Goal: Information Seeking & Learning: Learn about a topic

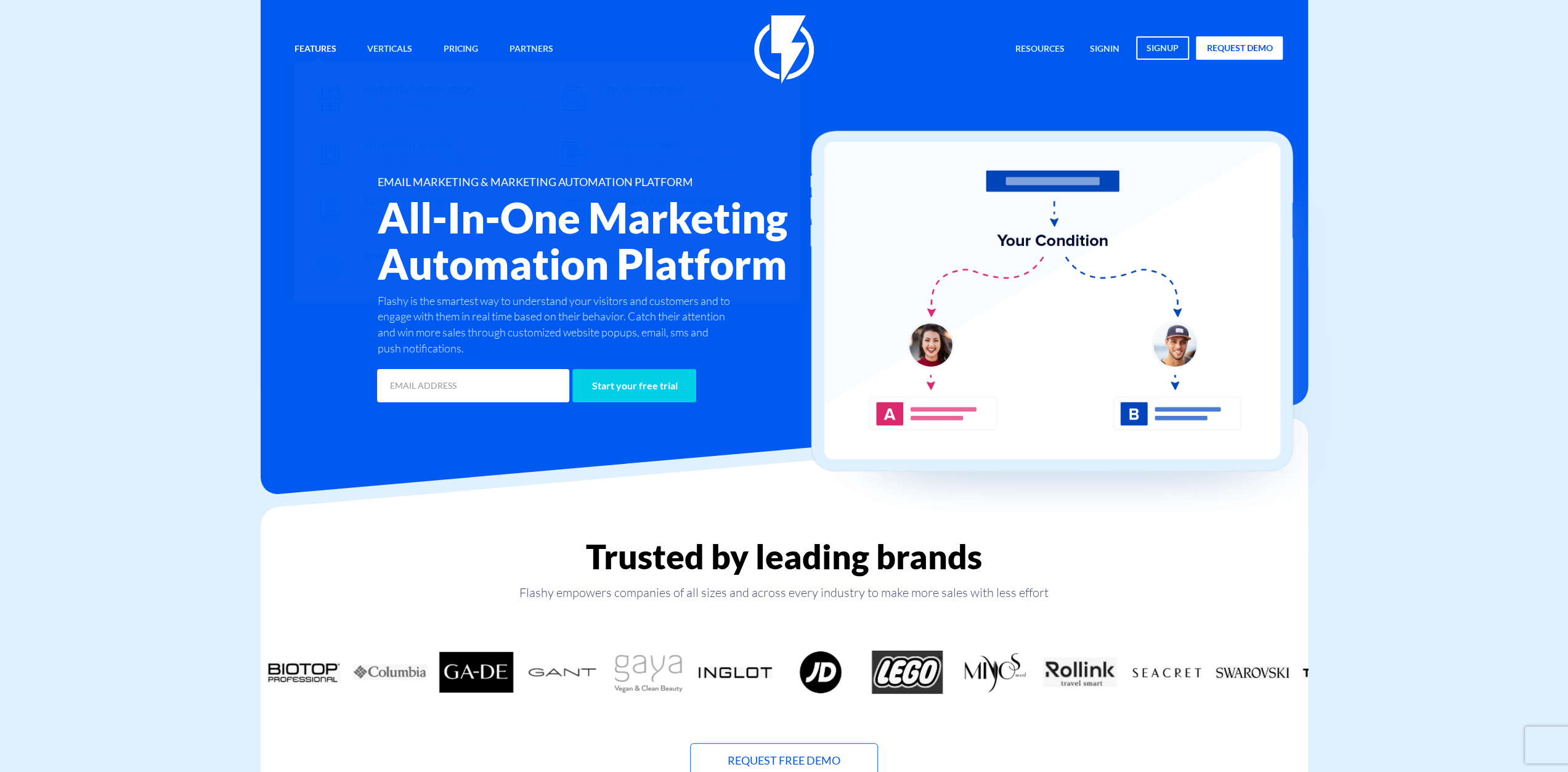
click at [441, 88] on span "Marketing Automation Convert, Enagage And Retain Your Customers" at bounding box center [449, 95] width 172 height 29
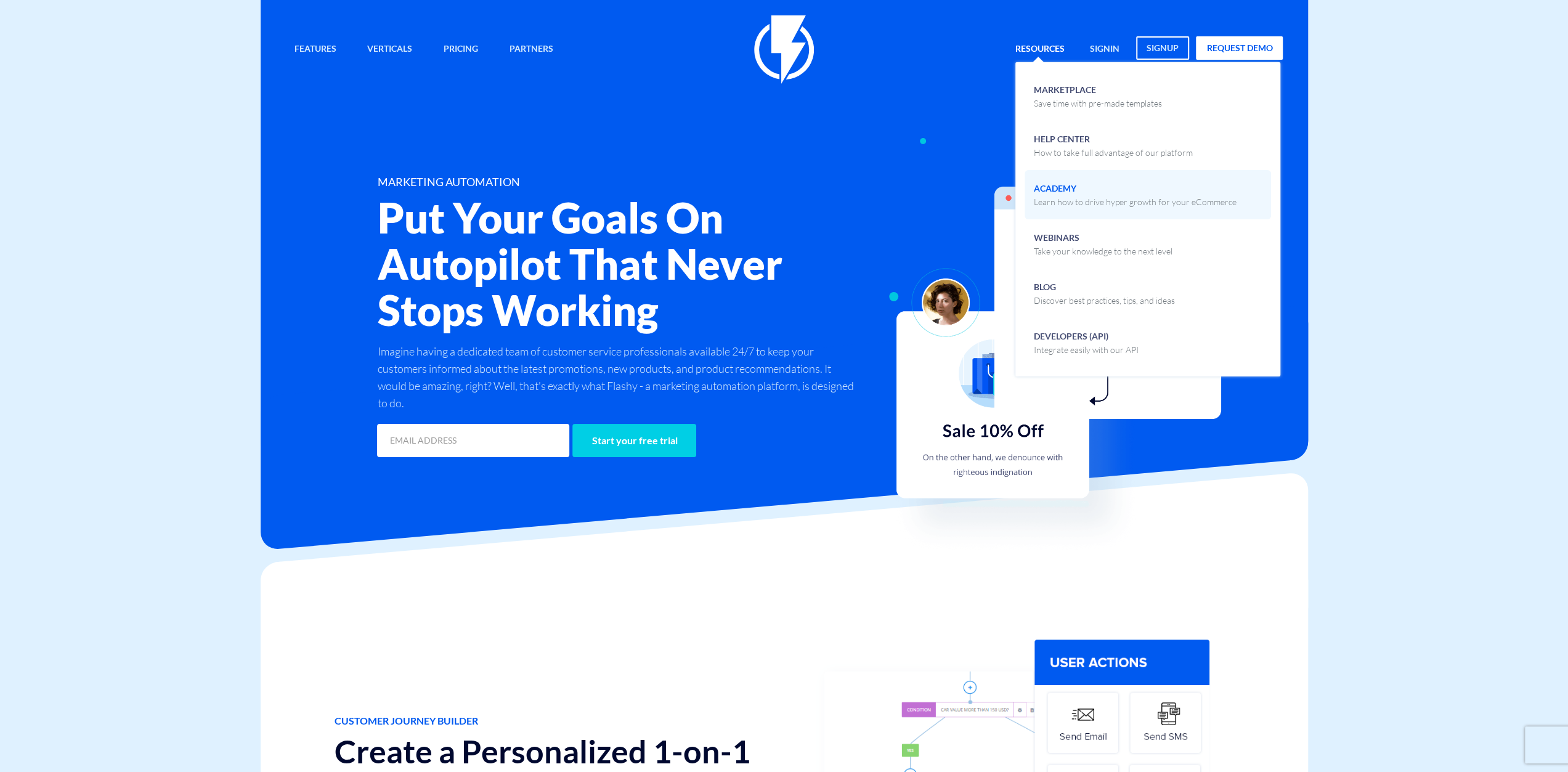
click at [1081, 193] on span "Academy Learn how to drive hyper growth for your eCommerce" at bounding box center [1135, 193] width 202 height 29
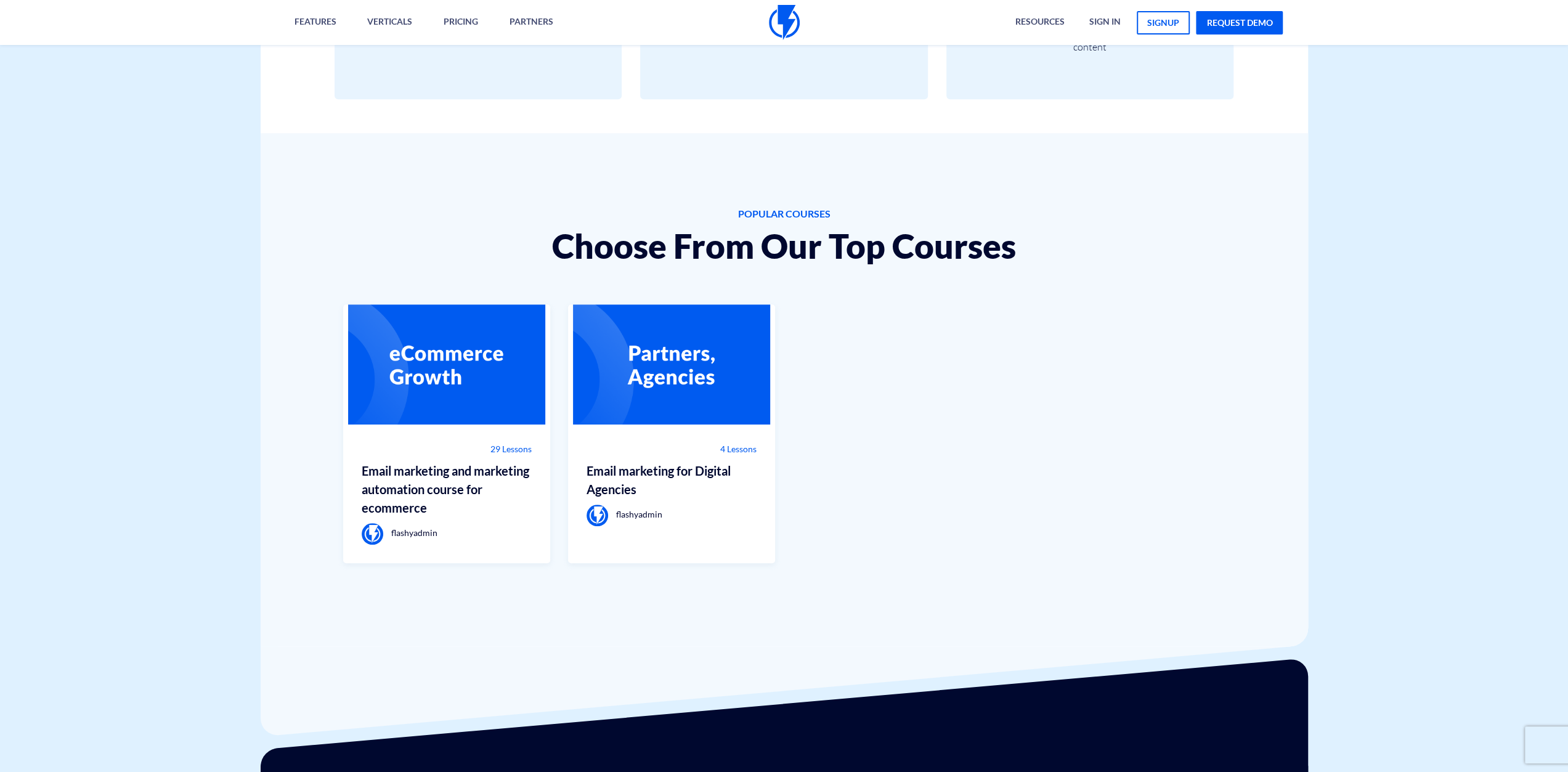
scroll to position [718, 0]
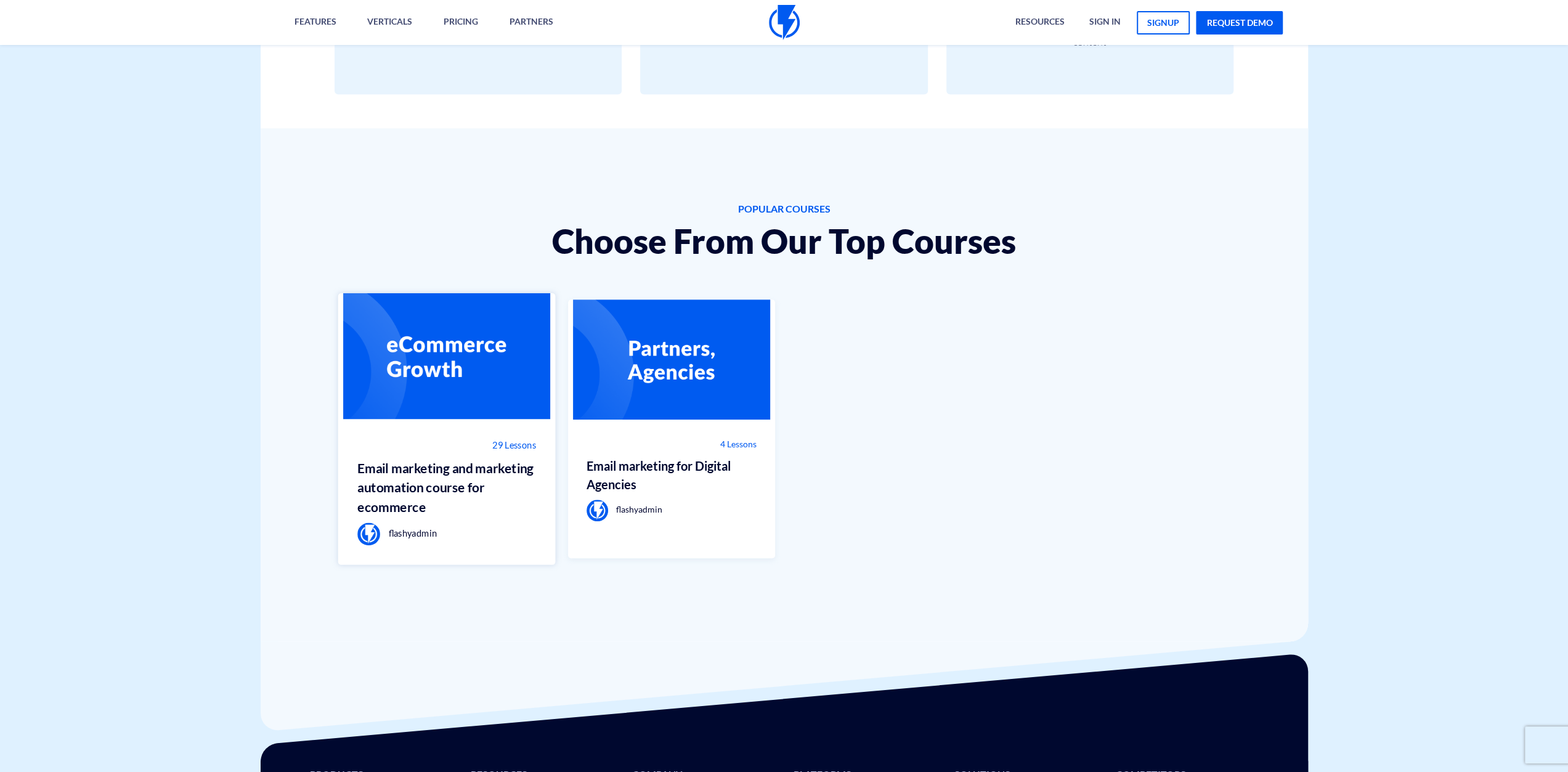
click at [432, 367] on img at bounding box center [447, 356] width 217 height 127
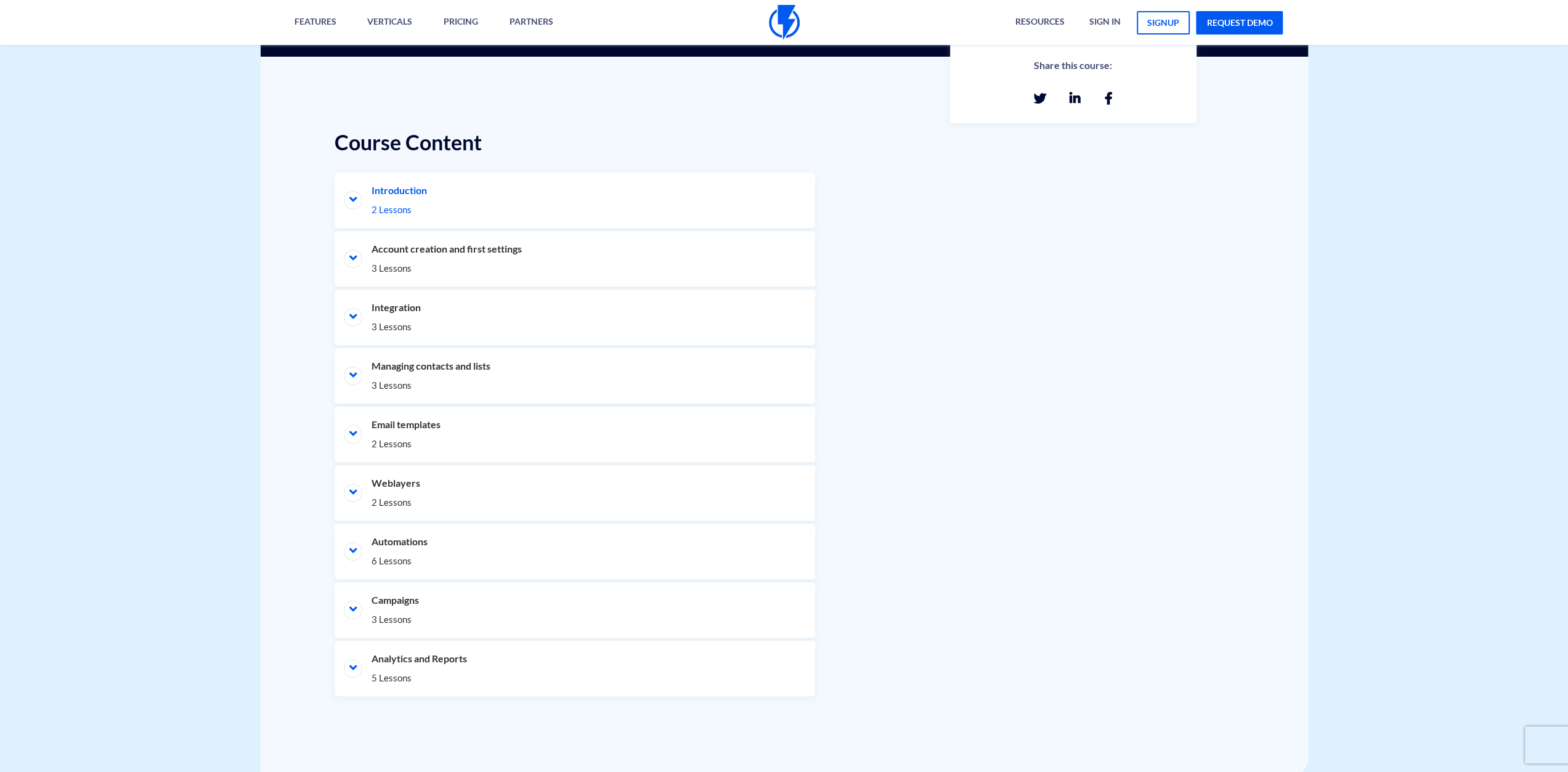
click at [442, 200] on li "Introduction 2 Lessons" at bounding box center [574, 200] width 480 height 55
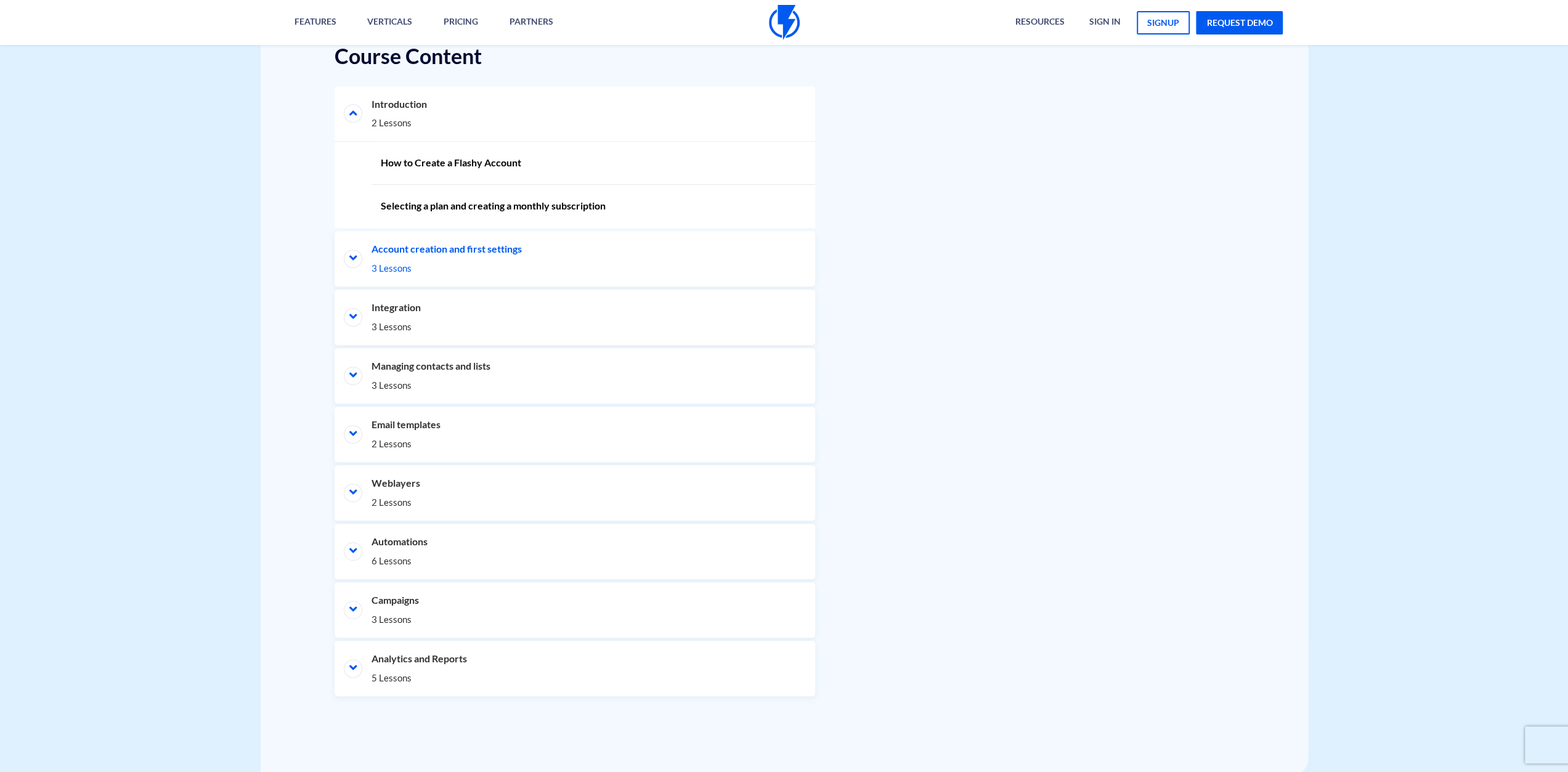
click at [483, 254] on li "Account creation and first settings 3 Lessons" at bounding box center [574, 259] width 480 height 55
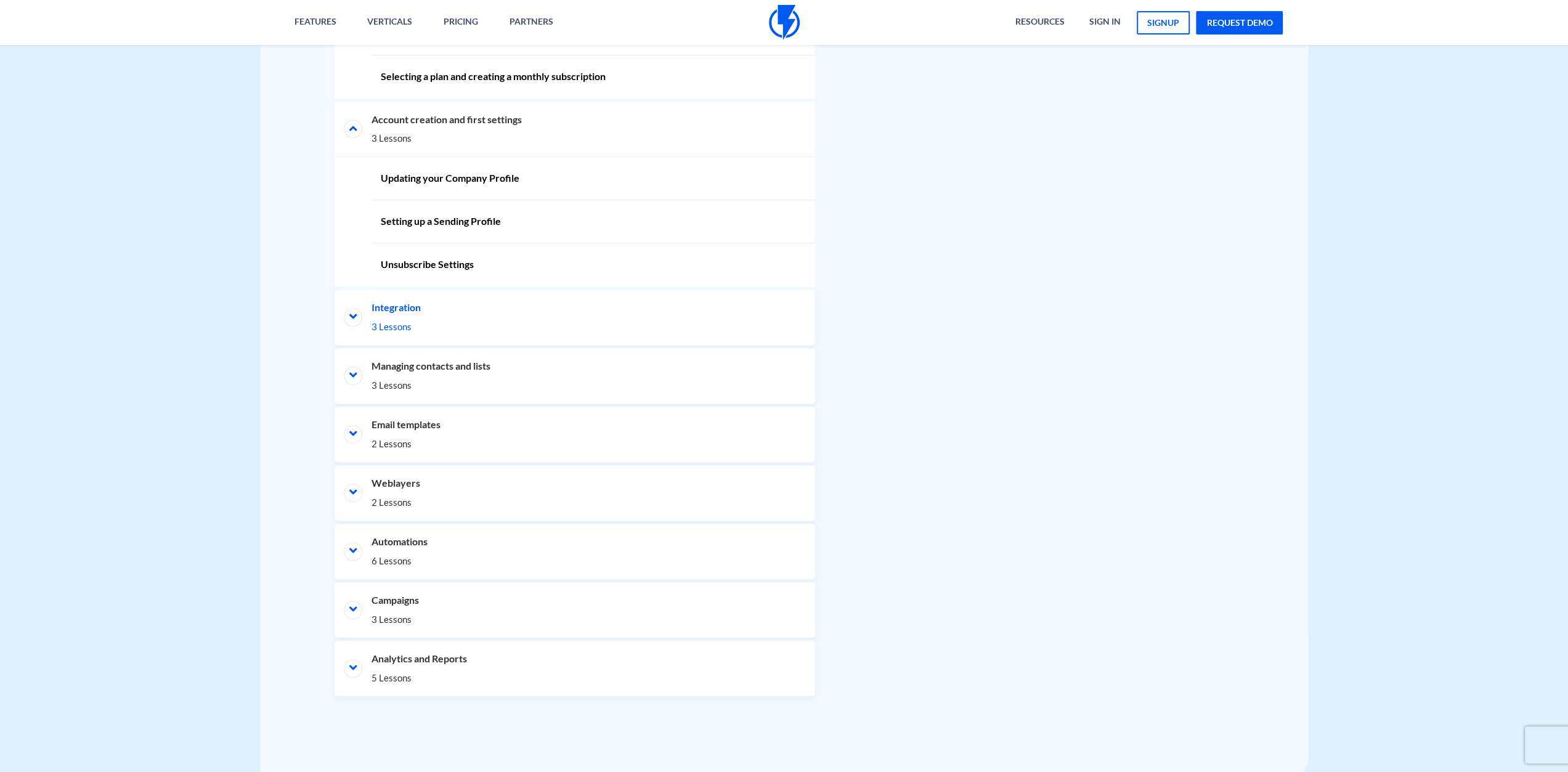
click at [485, 311] on li "Integration 3 Lessons" at bounding box center [574, 317] width 480 height 55
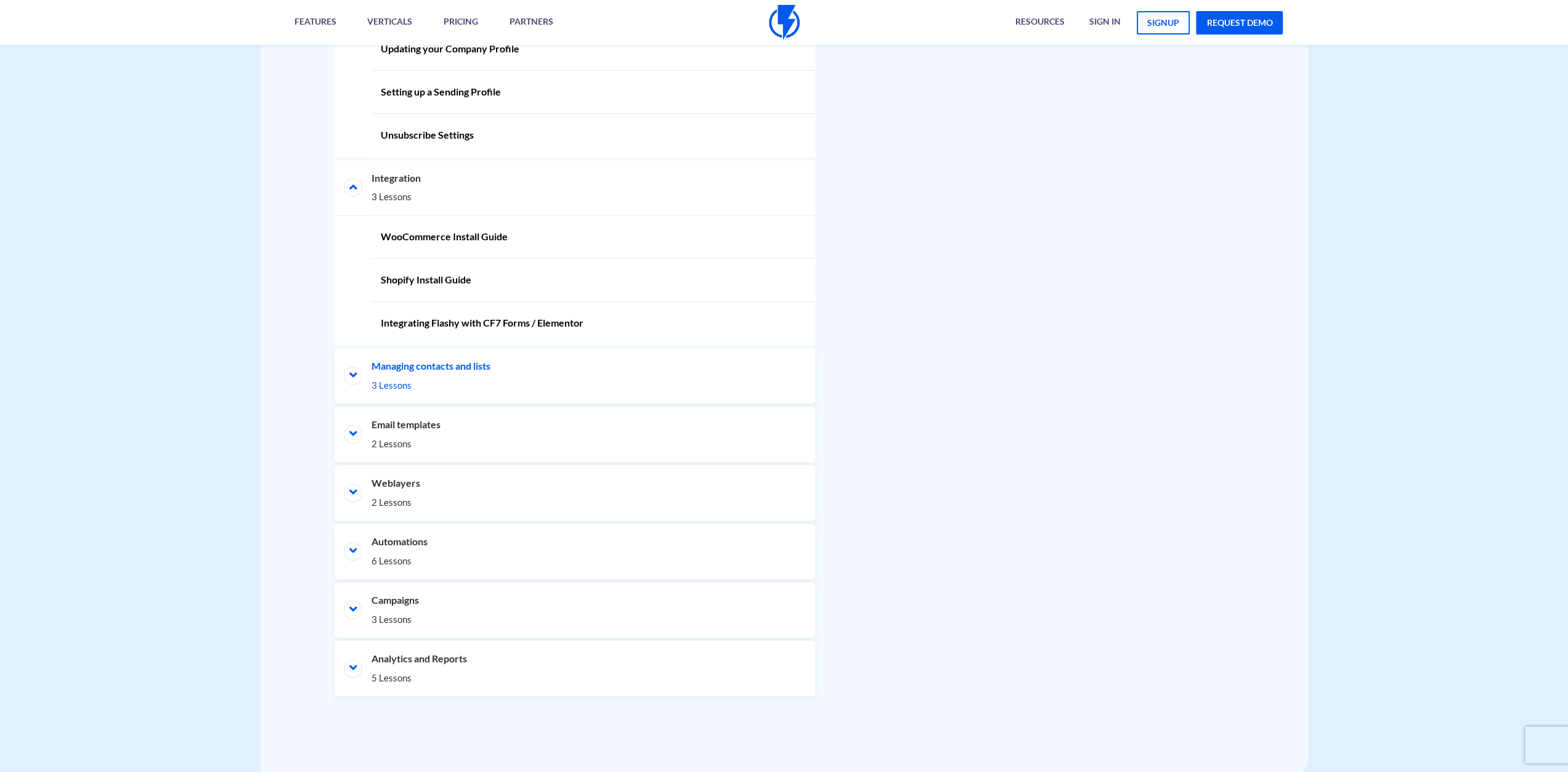
click at [517, 363] on li "Managing contacts and lists 3 Lessons" at bounding box center [574, 375] width 480 height 55
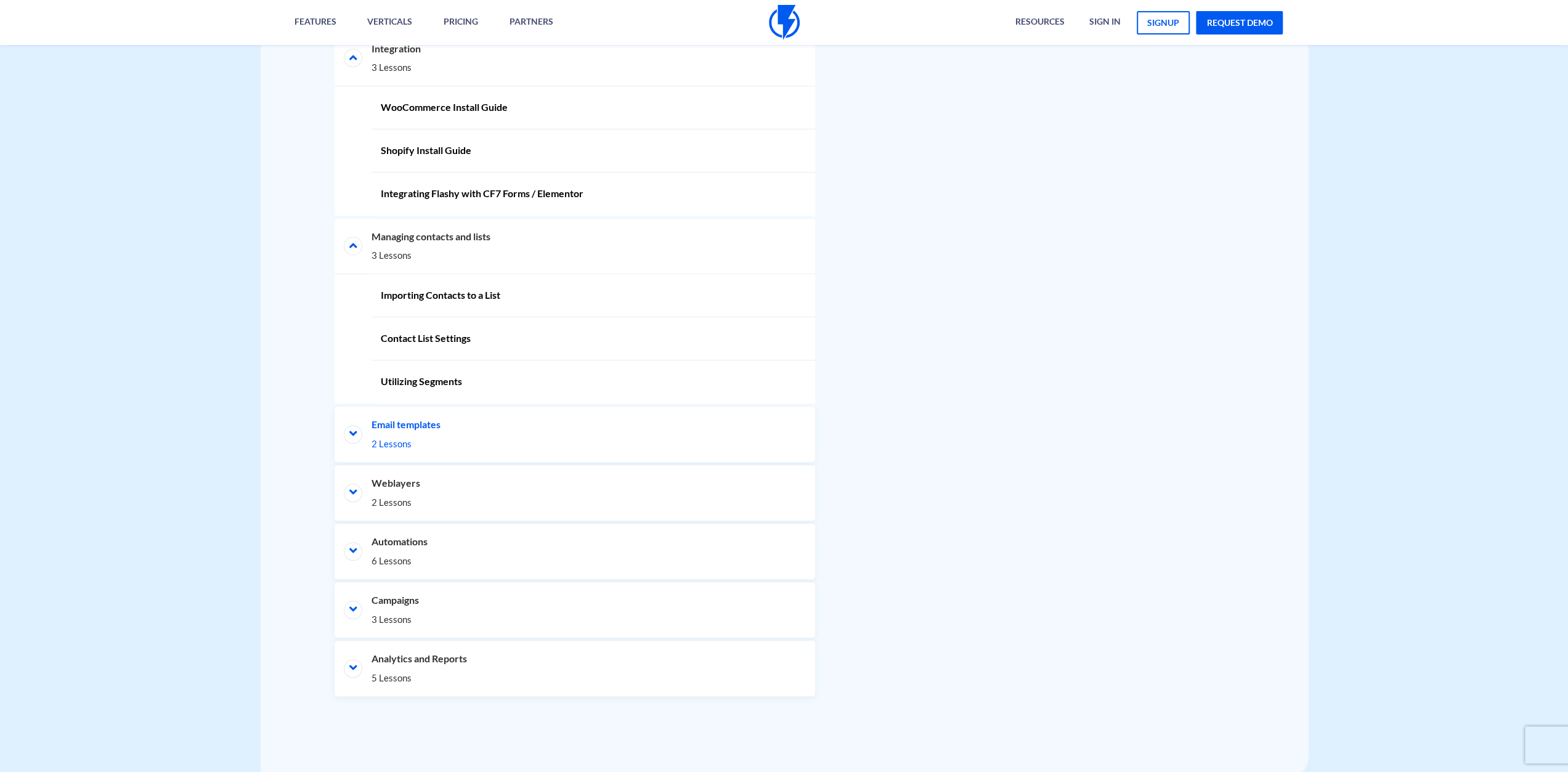
click at [528, 417] on li "Email templates 2 Lessons" at bounding box center [574, 433] width 480 height 55
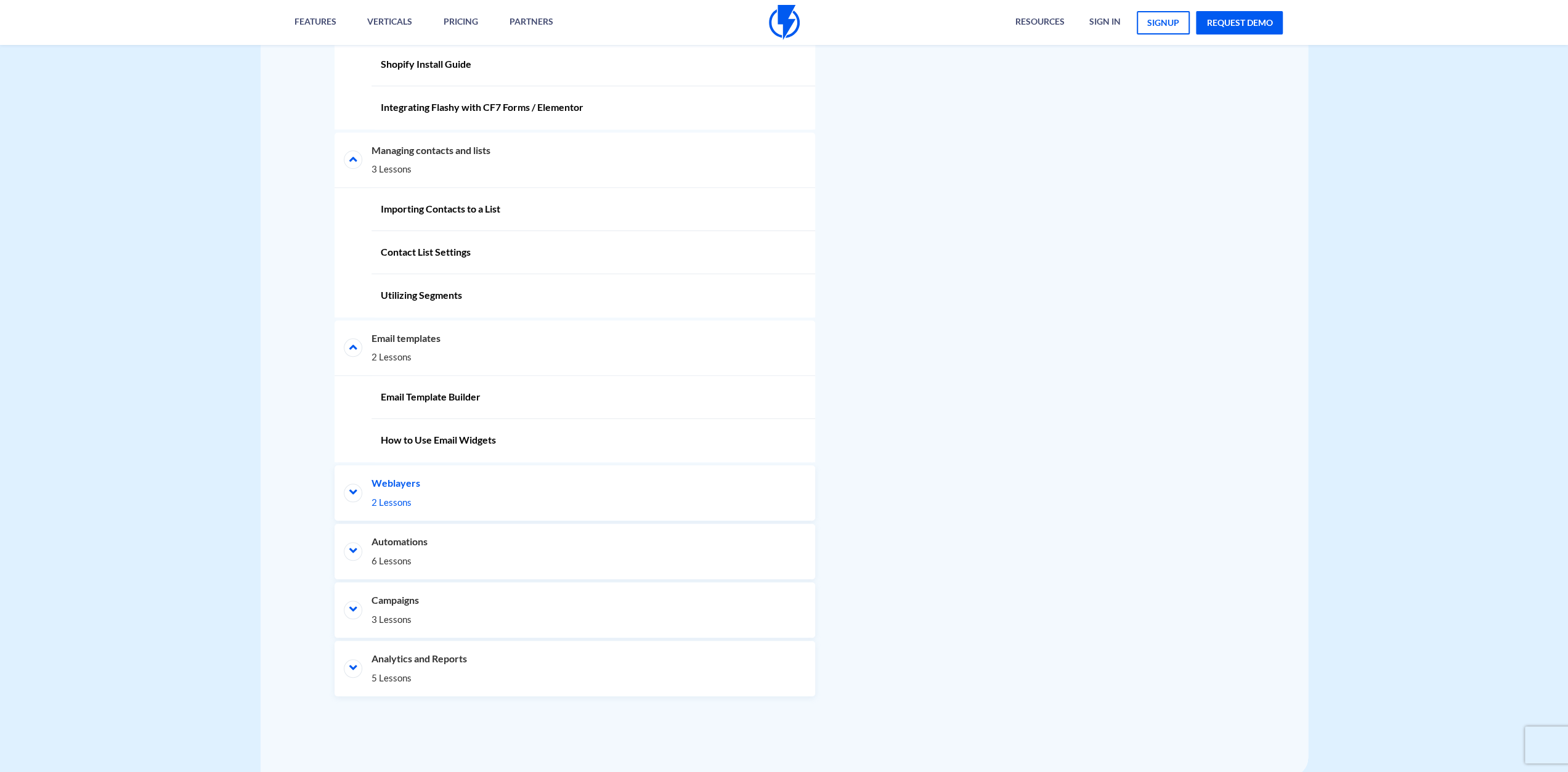
click at [502, 478] on li "Weblayers 2 Lessons" at bounding box center [574, 492] width 480 height 55
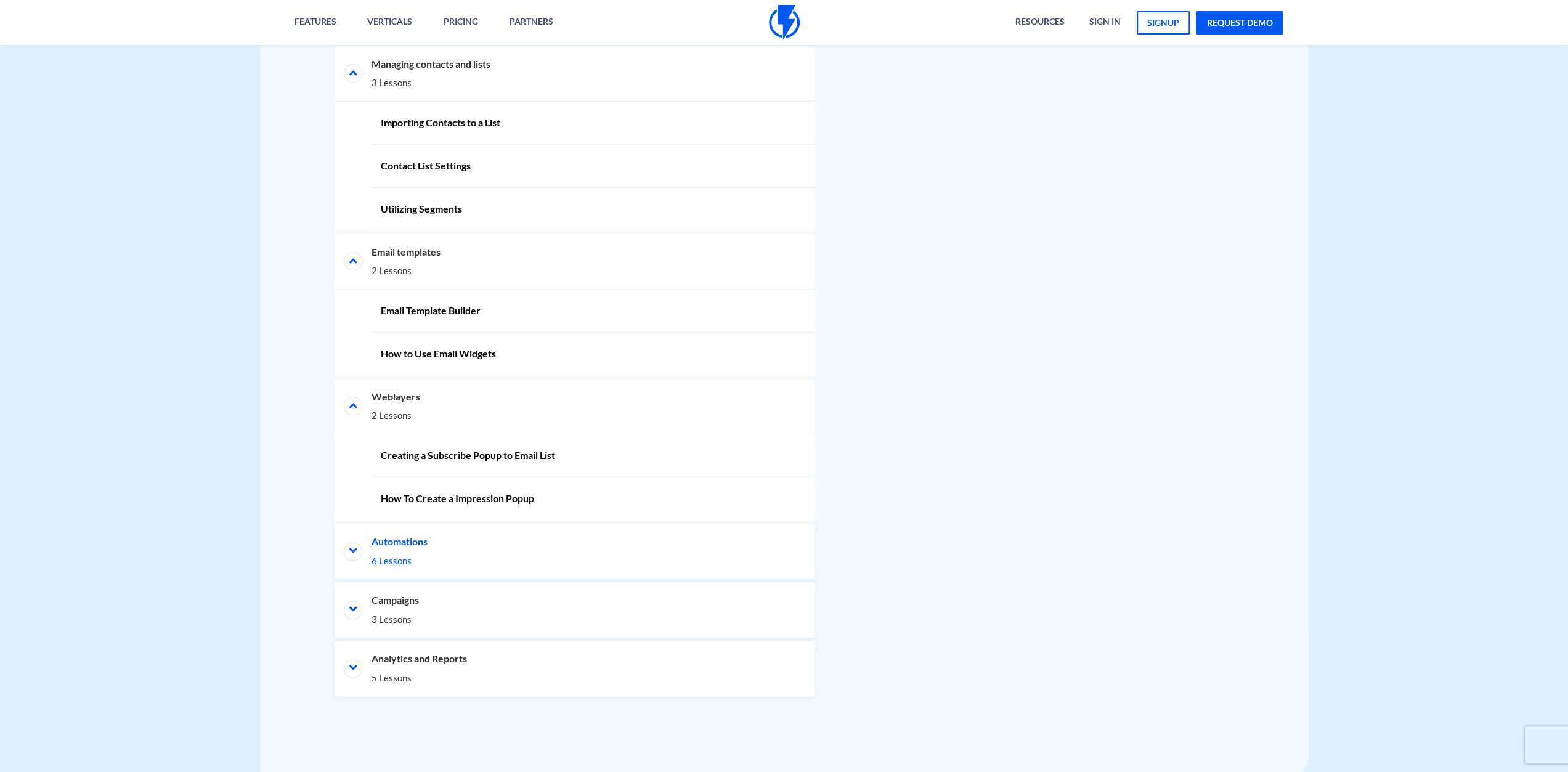
click at [497, 546] on li "Automations 6 Lessons" at bounding box center [574, 550] width 480 height 55
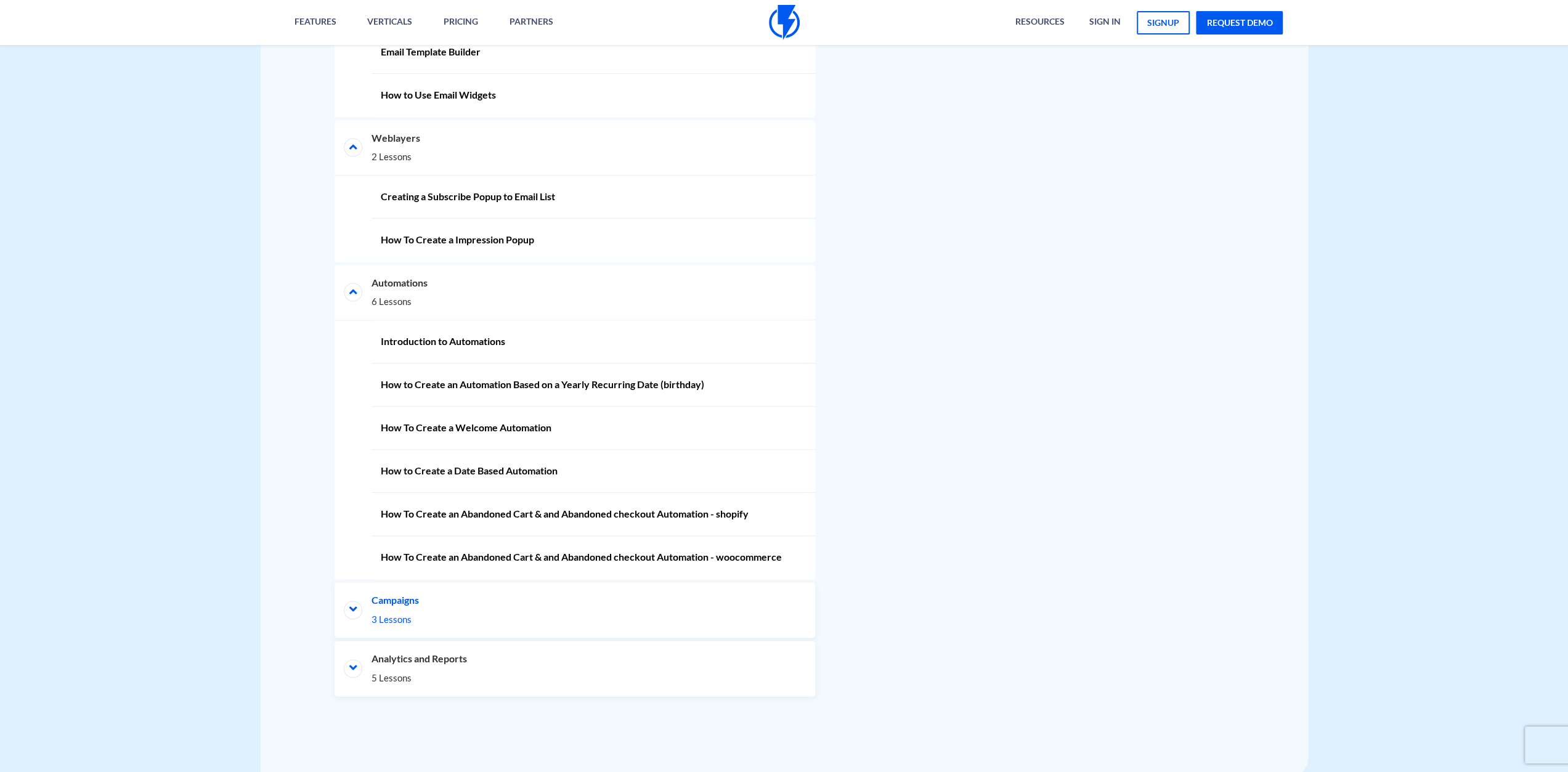
click at [529, 609] on li "Campaigns 3 Lessons" at bounding box center [574, 609] width 480 height 55
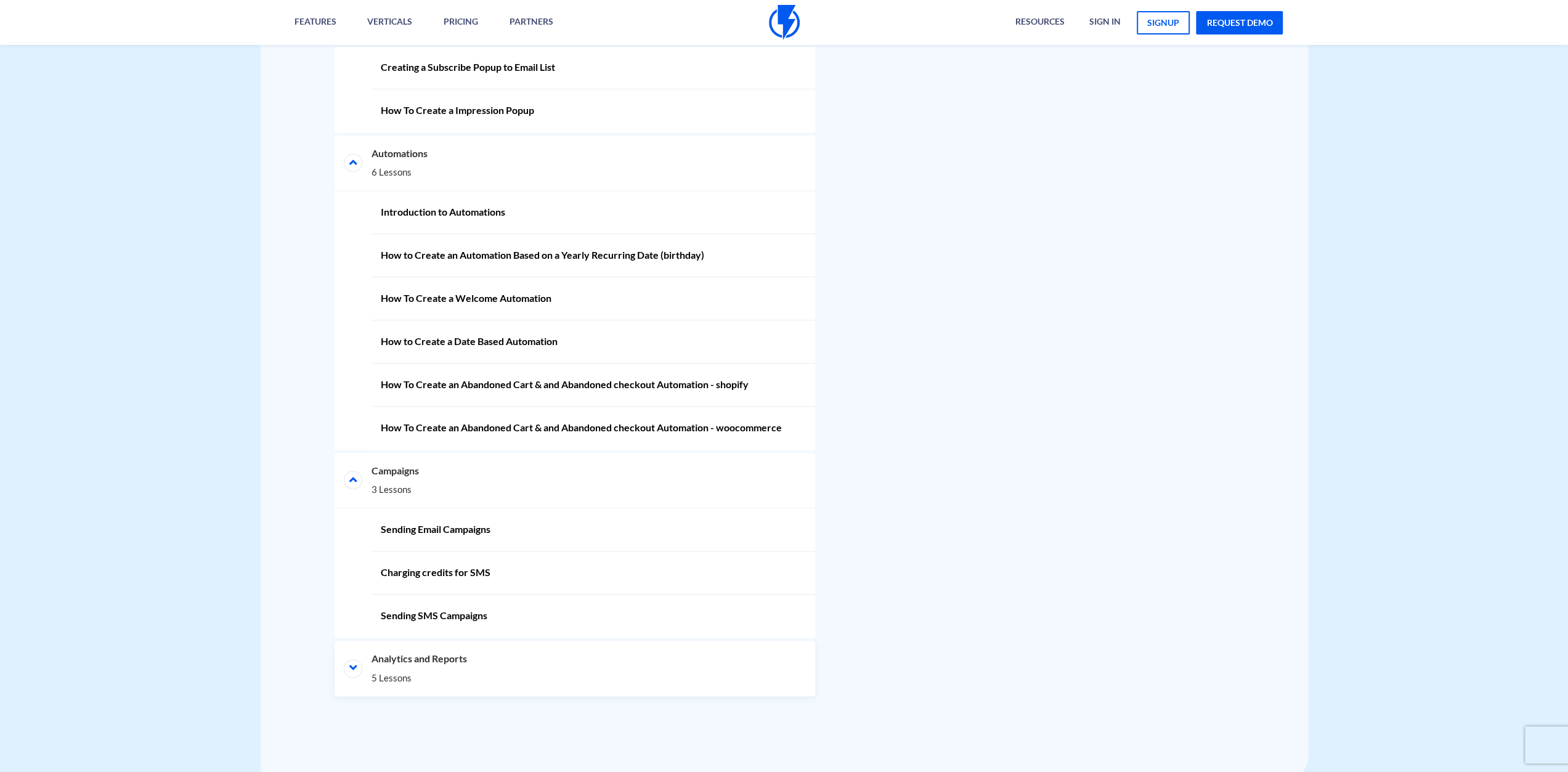
click at [497, 663] on li "Analytics and Reports 5 Lessons" at bounding box center [574, 668] width 480 height 55
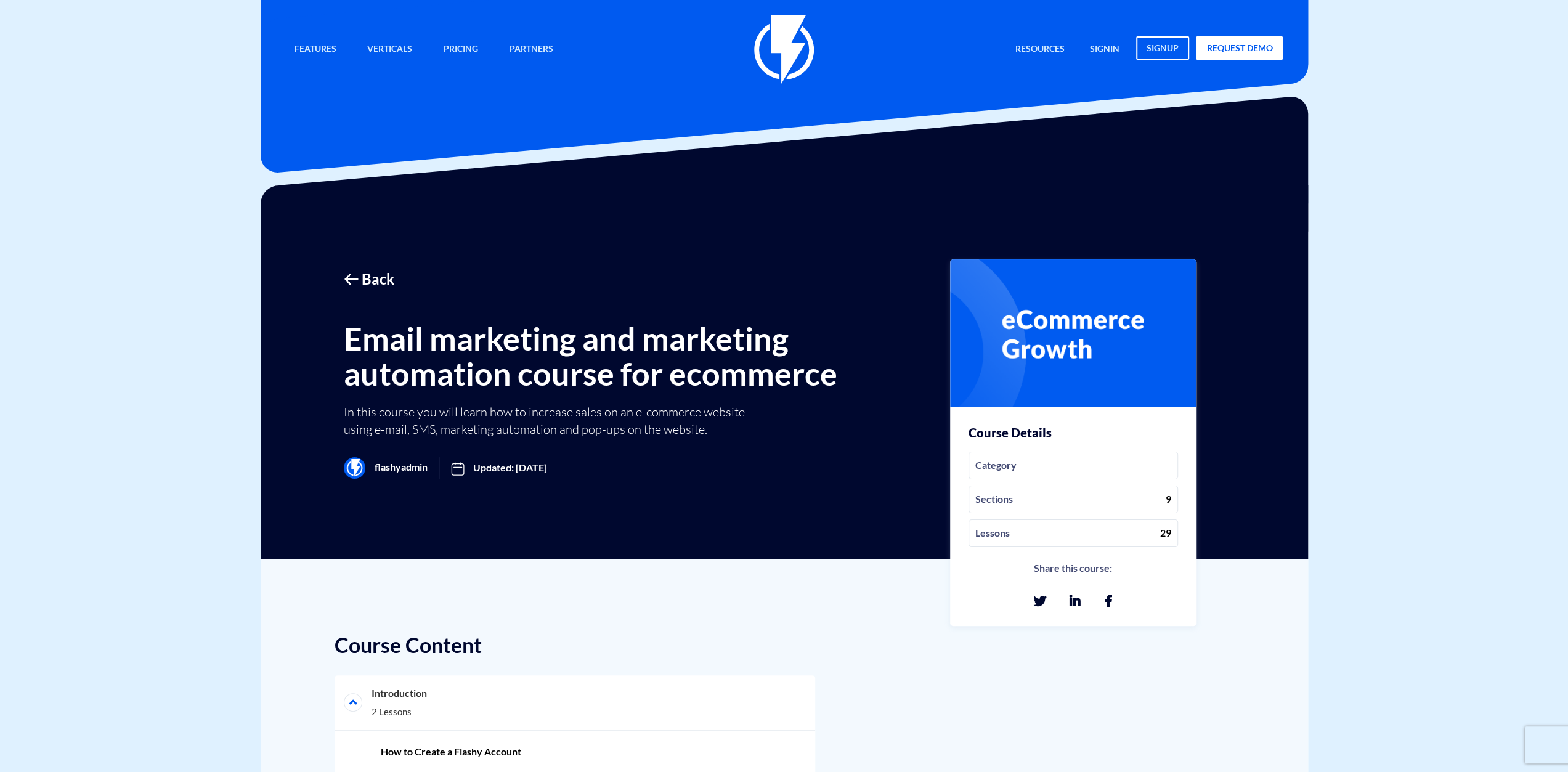
click at [501, 353] on h1 "Email marketing and marketing automation course for ecommerce" at bounding box center [597, 356] width 507 height 70
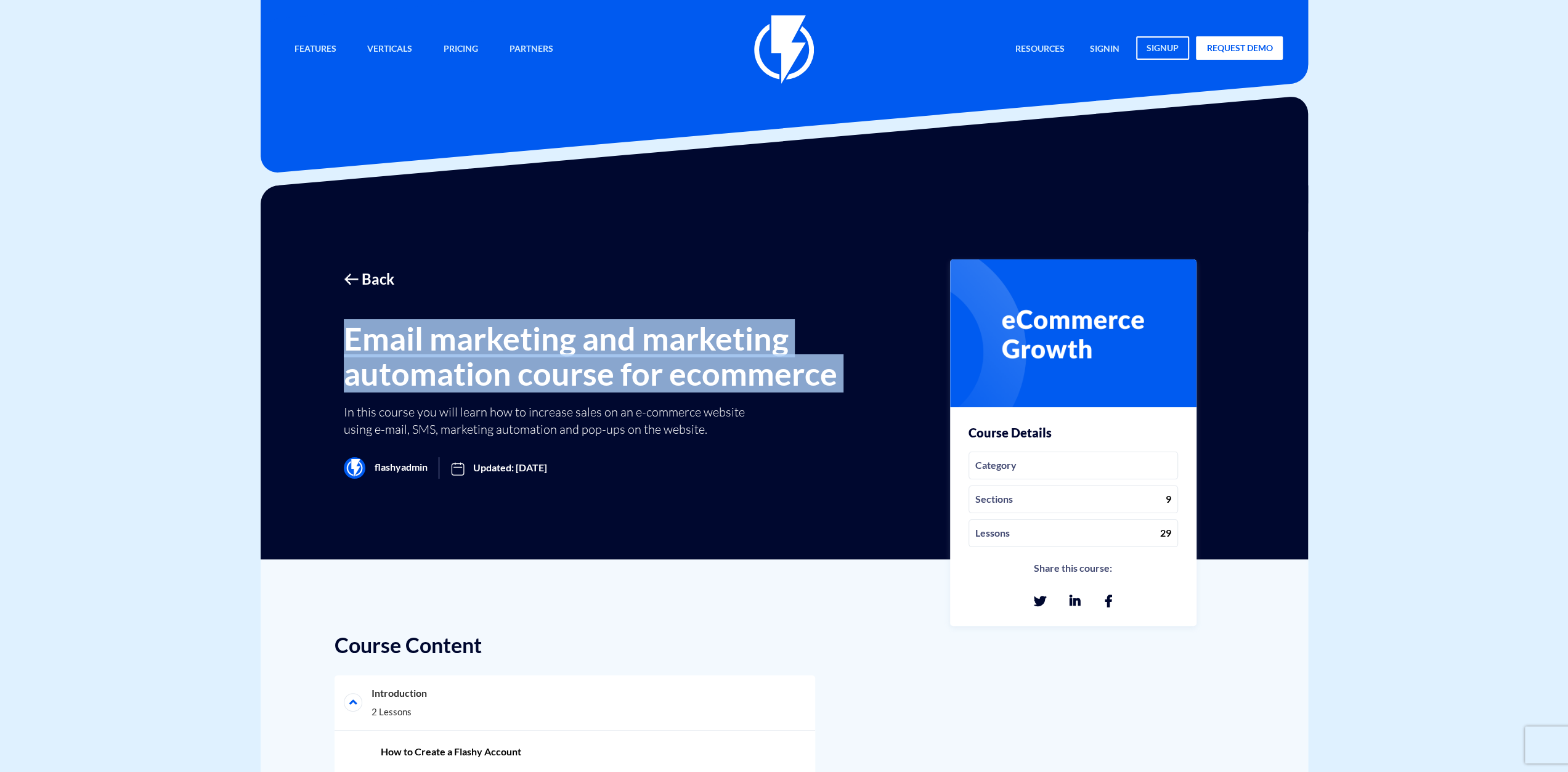
click at [501, 353] on h1 "Email marketing and marketing automation course for ecommerce" at bounding box center [597, 356] width 507 height 70
click at [407, 361] on h1 "Email marketing and marketing automation course for ecommerce" at bounding box center [597, 356] width 507 height 70
